Goal: Information Seeking & Learning: Check status

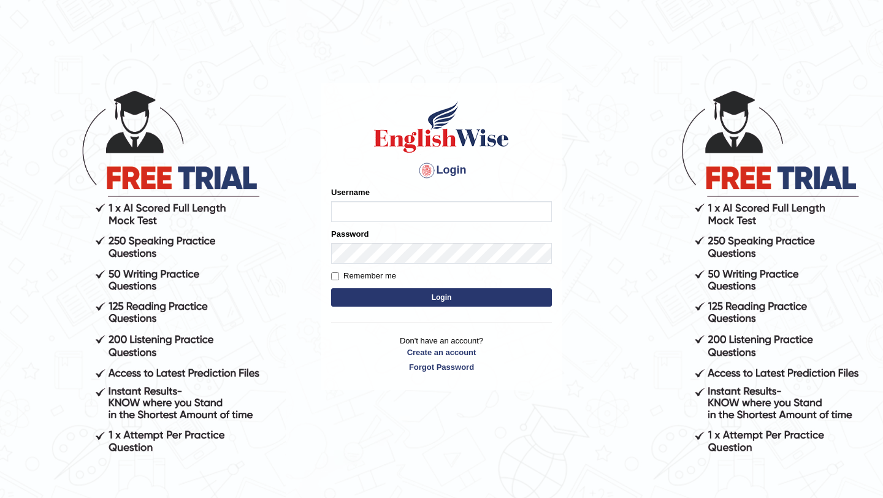
type input "Majuri123"
click at [413, 299] on button "Login" at bounding box center [441, 297] width 221 height 18
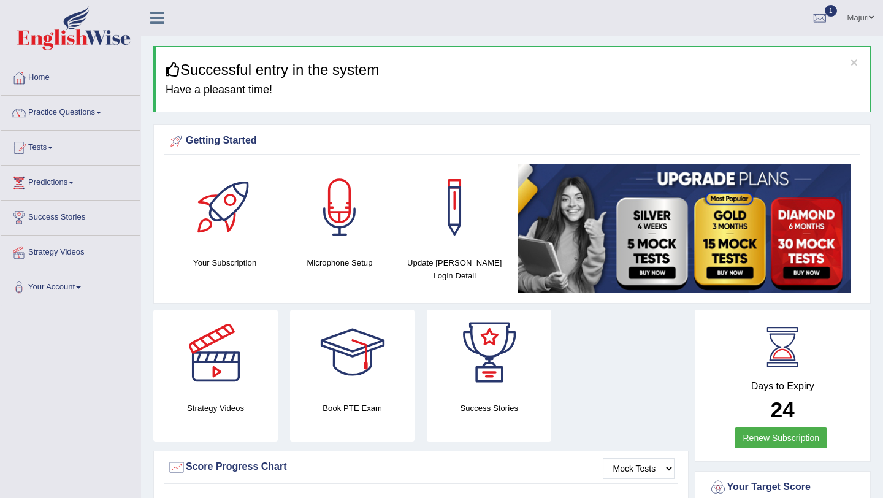
click at [45, 151] on link "Tests" at bounding box center [71, 146] width 140 height 31
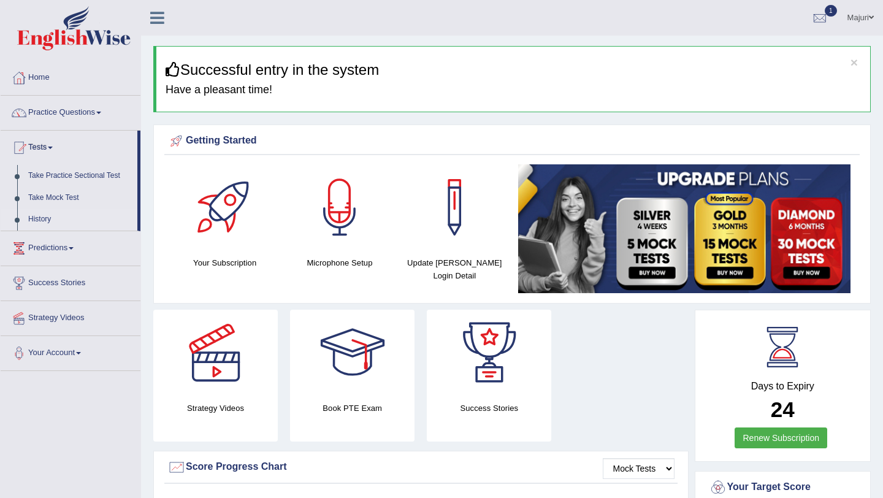
click at [42, 219] on link "History" at bounding box center [80, 219] width 115 height 22
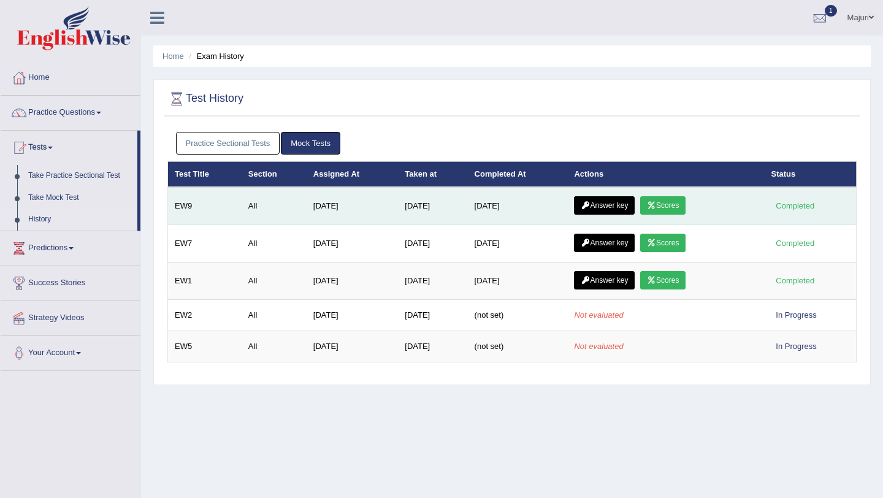
click at [676, 208] on link "Scores" at bounding box center [662, 205] width 45 height 18
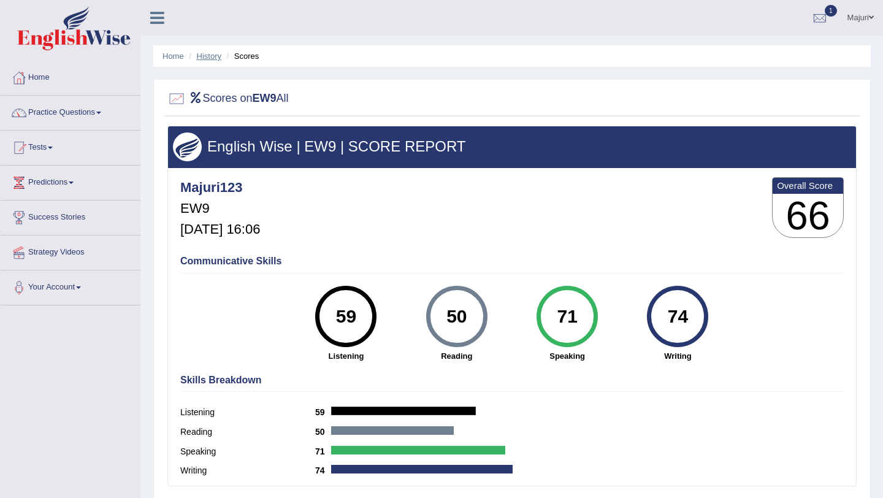
click at [209, 56] on link "History" at bounding box center [209, 55] width 25 height 9
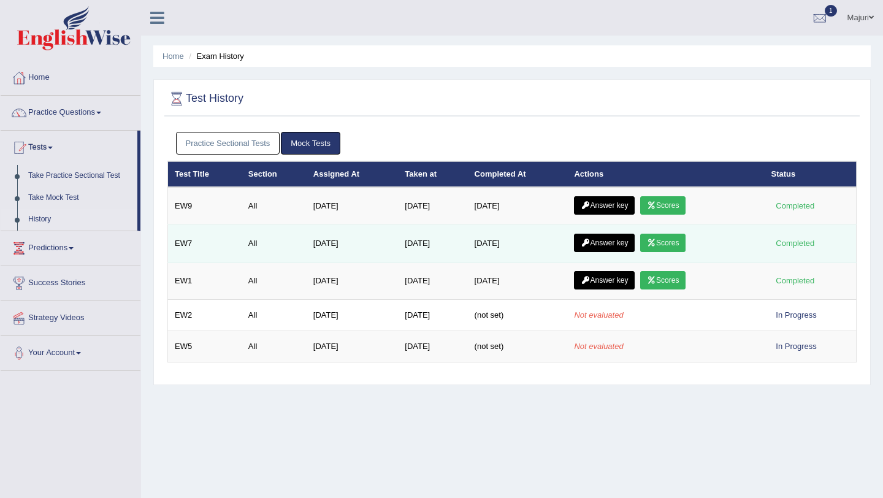
click at [673, 246] on link "Scores" at bounding box center [662, 243] width 45 height 18
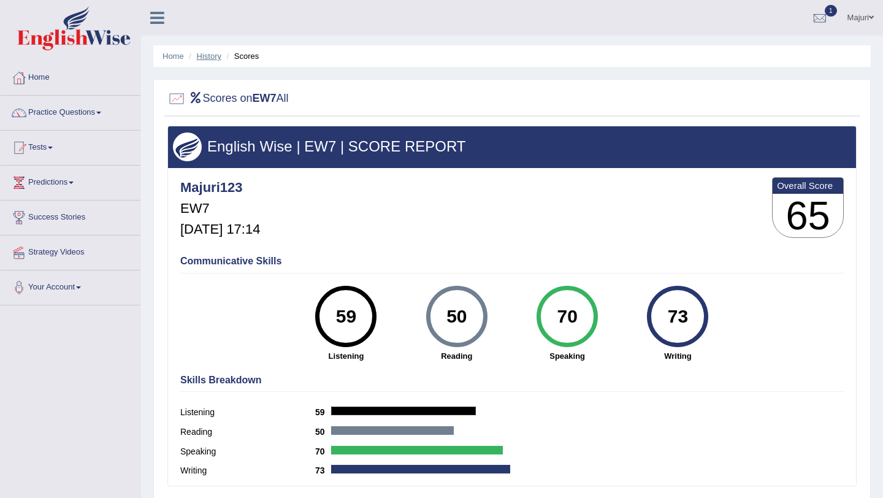
click at [215, 57] on link "History" at bounding box center [209, 55] width 25 height 9
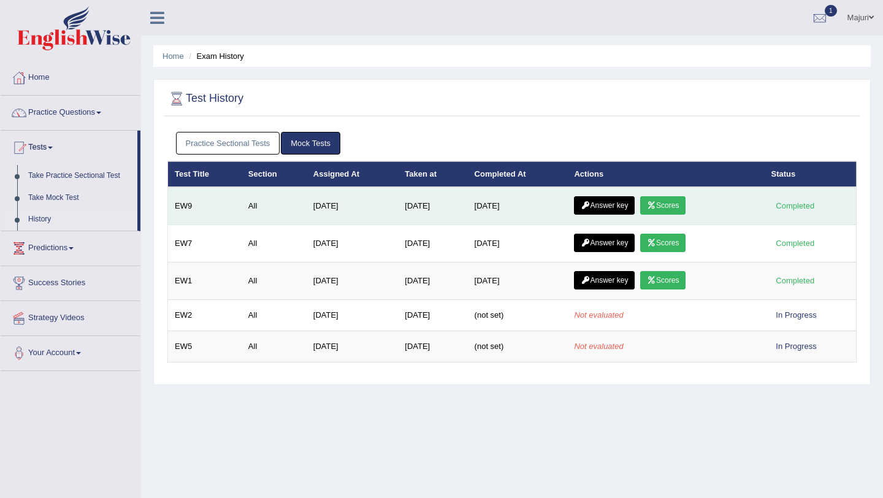
click at [685, 207] on link "Scores" at bounding box center [662, 205] width 45 height 18
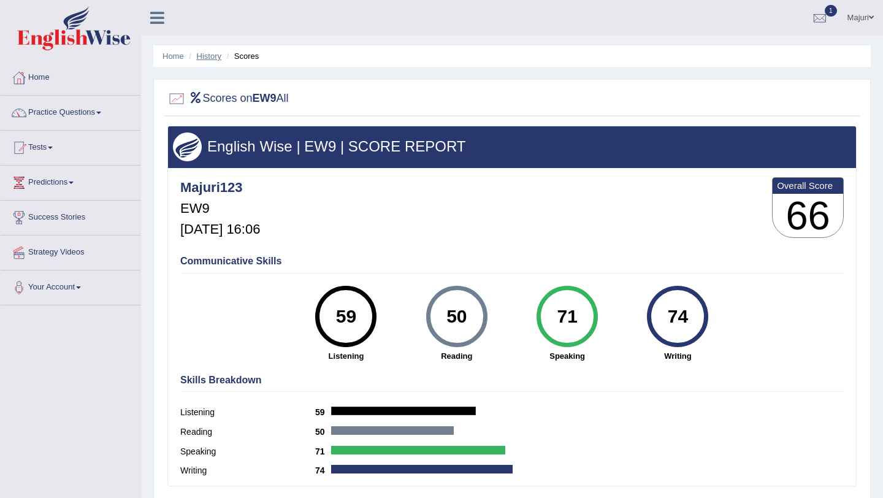
click at [206, 57] on link "History" at bounding box center [209, 55] width 25 height 9
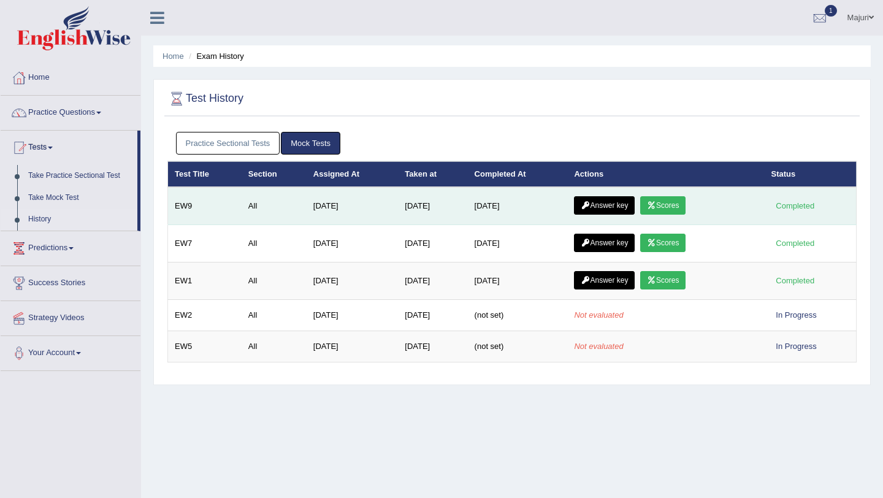
click at [675, 208] on link "Scores" at bounding box center [662, 205] width 45 height 18
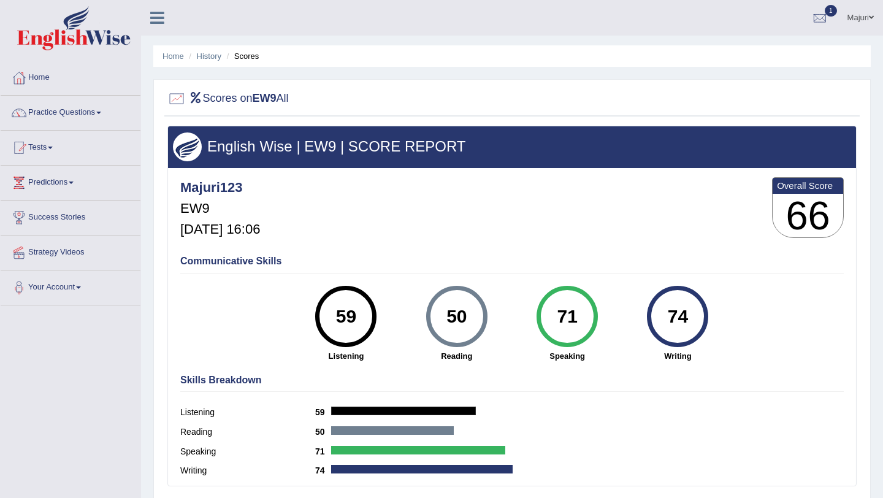
click at [206, 62] on ul "Home History Scores" at bounding box center [511, 55] width 717 height 21
click at [210, 57] on link "History" at bounding box center [209, 55] width 25 height 9
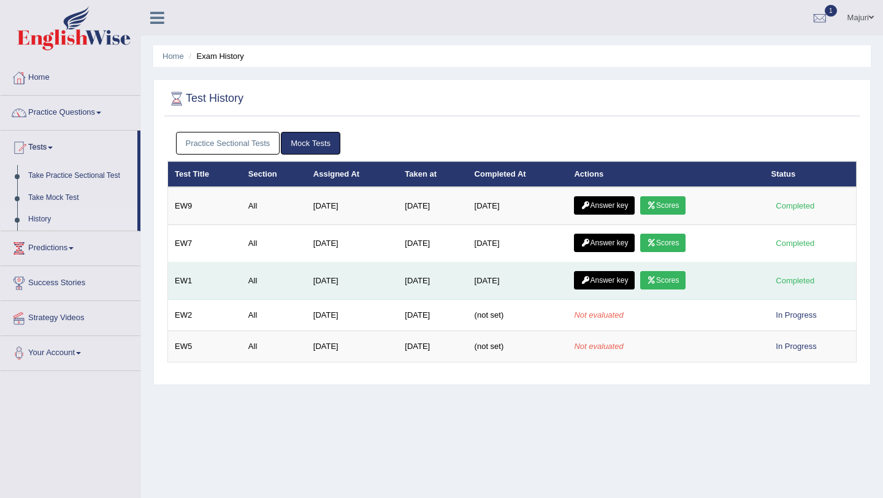
click at [679, 283] on link "Scores" at bounding box center [662, 280] width 45 height 18
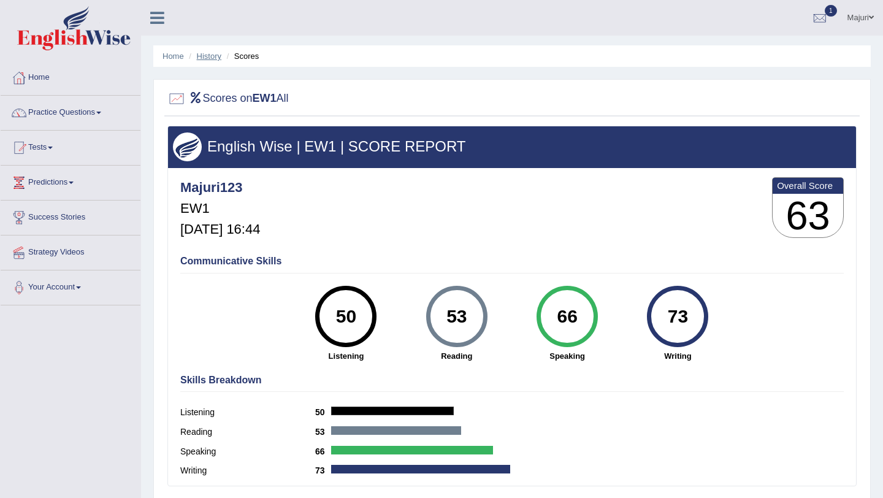
click at [214, 58] on link "History" at bounding box center [209, 55] width 25 height 9
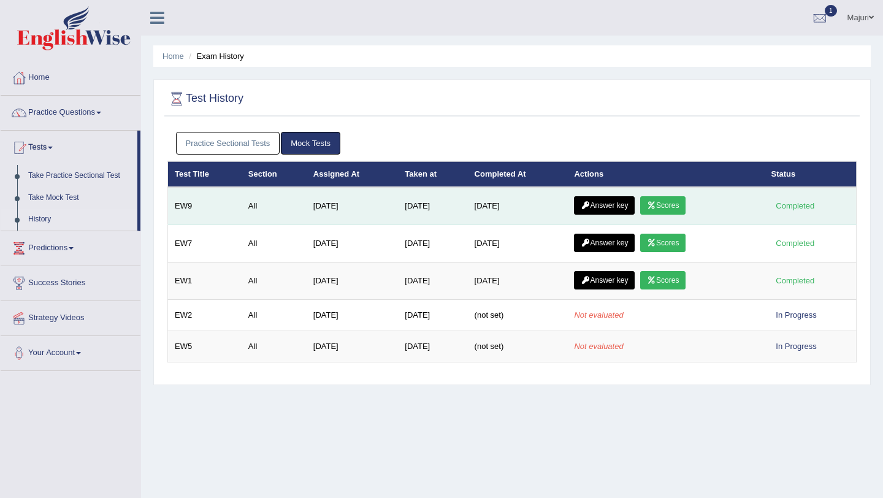
click at [600, 204] on link "Answer key" at bounding box center [604, 205] width 61 height 18
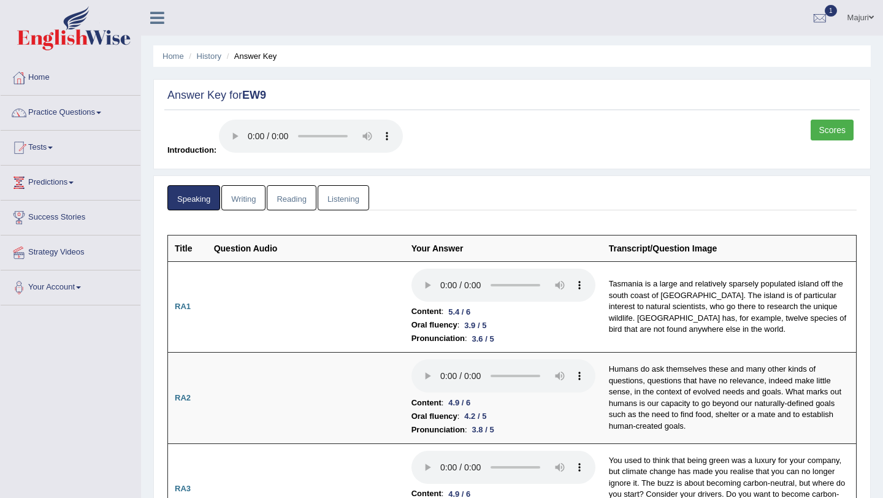
click at [253, 197] on link "Writing" at bounding box center [243, 197] width 44 height 25
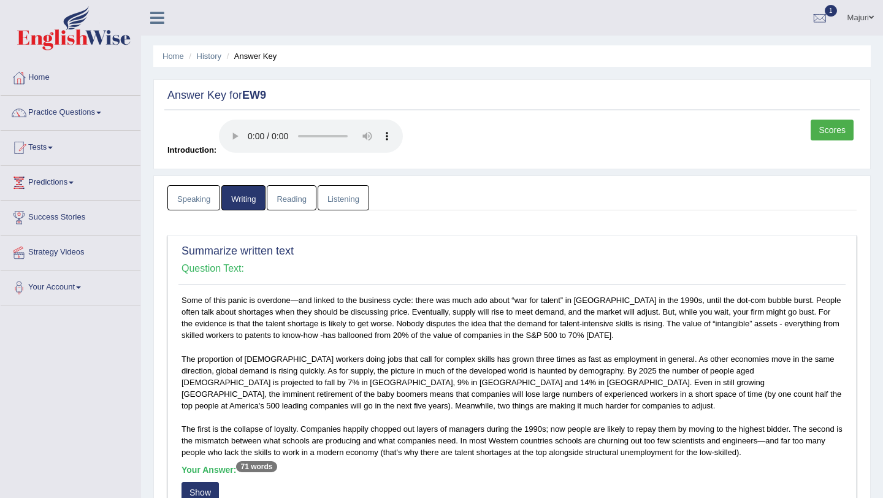
click at [302, 198] on link "Reading" at bounding box center [291, 197] width 49 height 25
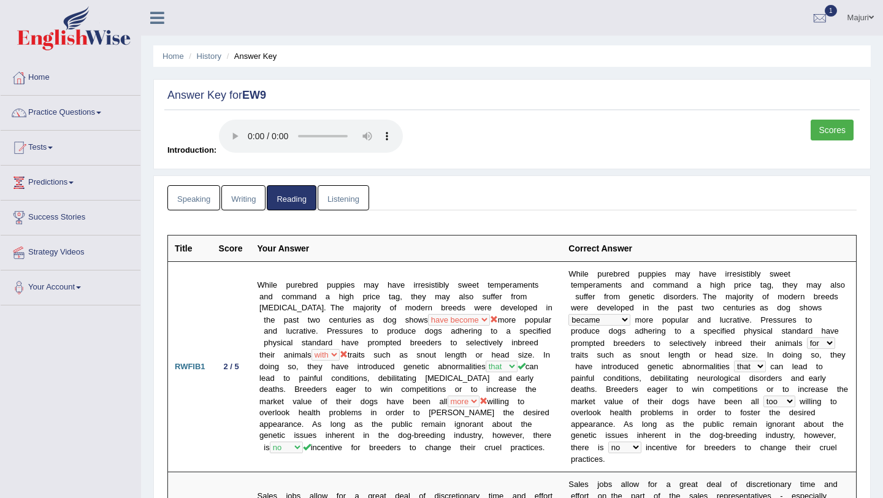
click at [354, 202] on link "Listening" at bounding box center [343, 197] width 51 height 25
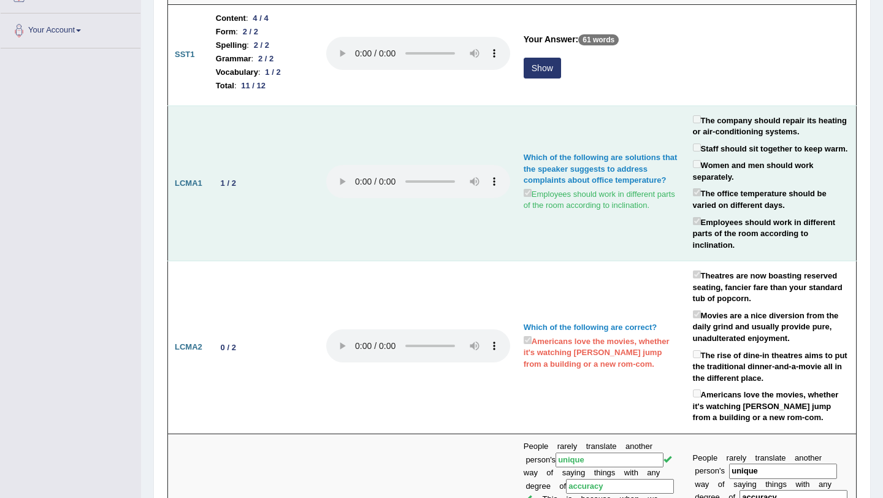
scroll to position [204, 0]
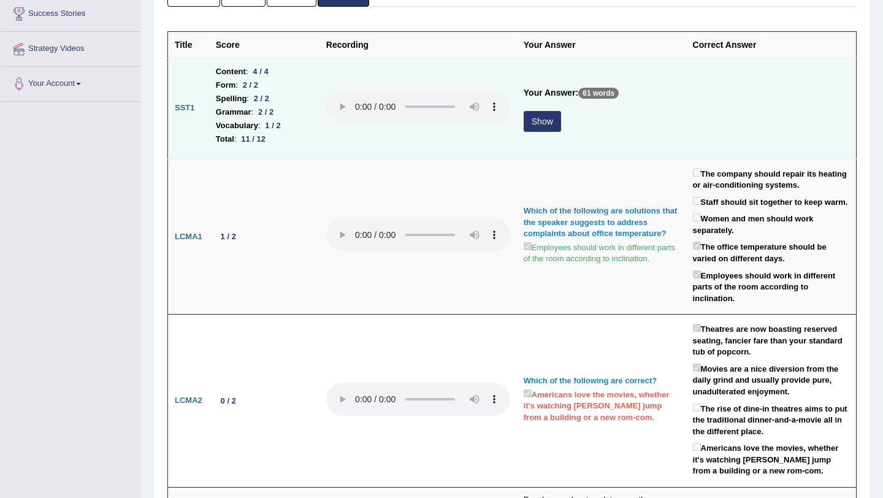
click at [544, 129] on button "Show" at bounding box center [542, 121] width 37 height 21
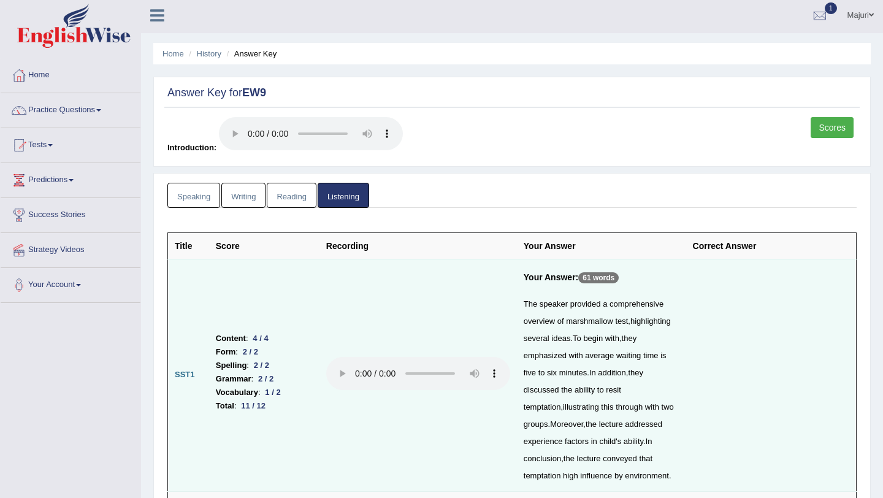
scroll to position [0, 0]
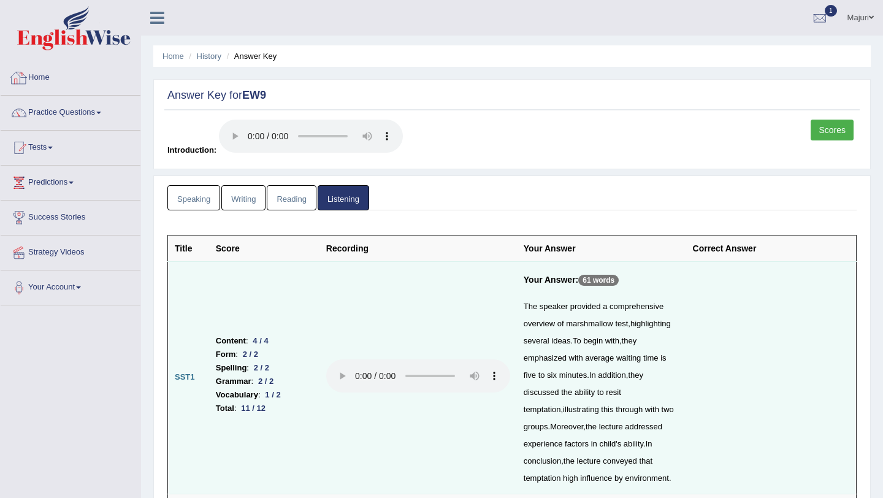
click at [46, 85] on link "Home" at bounding box center [71, 76] width 140 height 31
